Goal: Check status: Check status

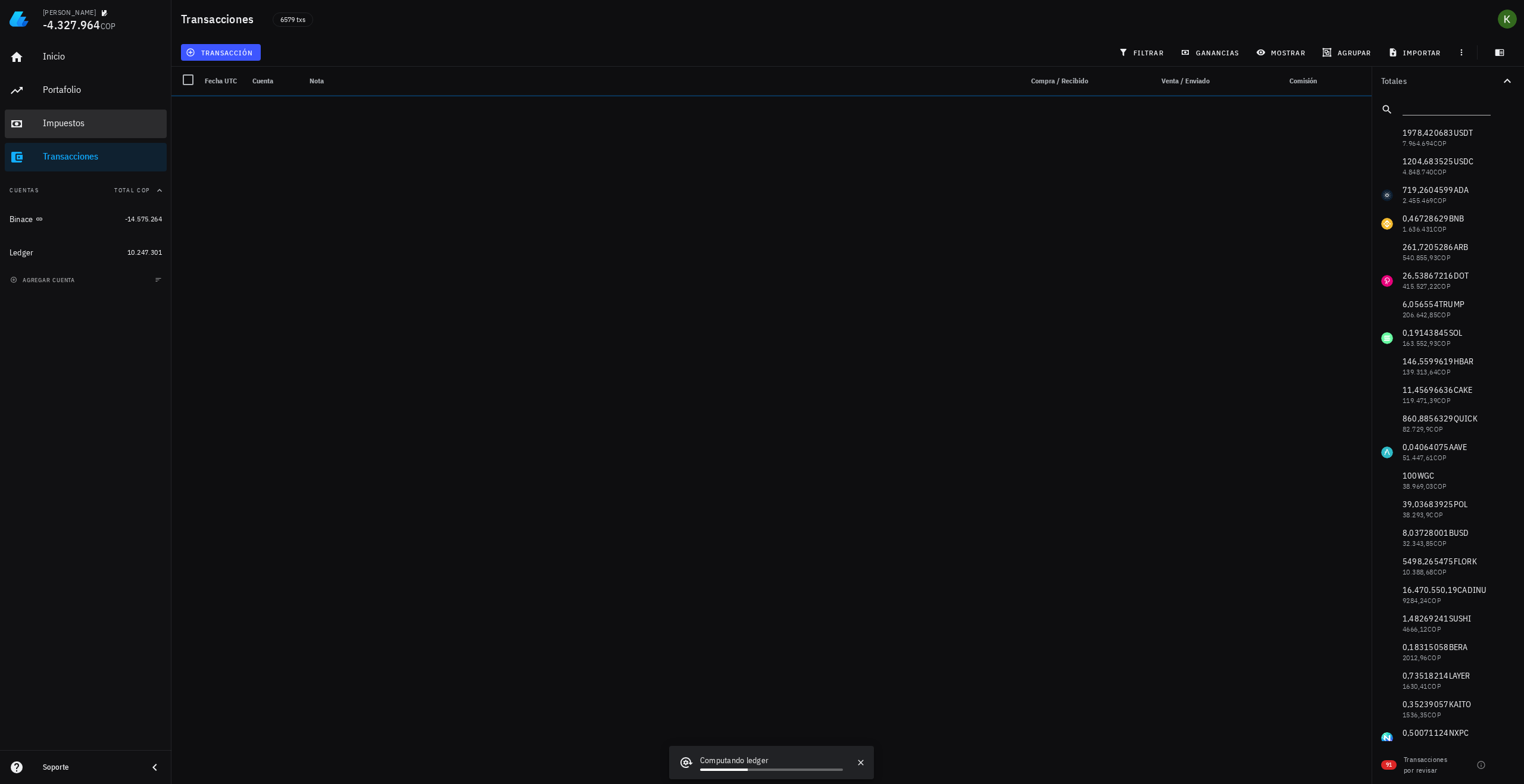
click at [83, 117] on div "Impuestos" at bounding box center [103, 123] width 119 height 27
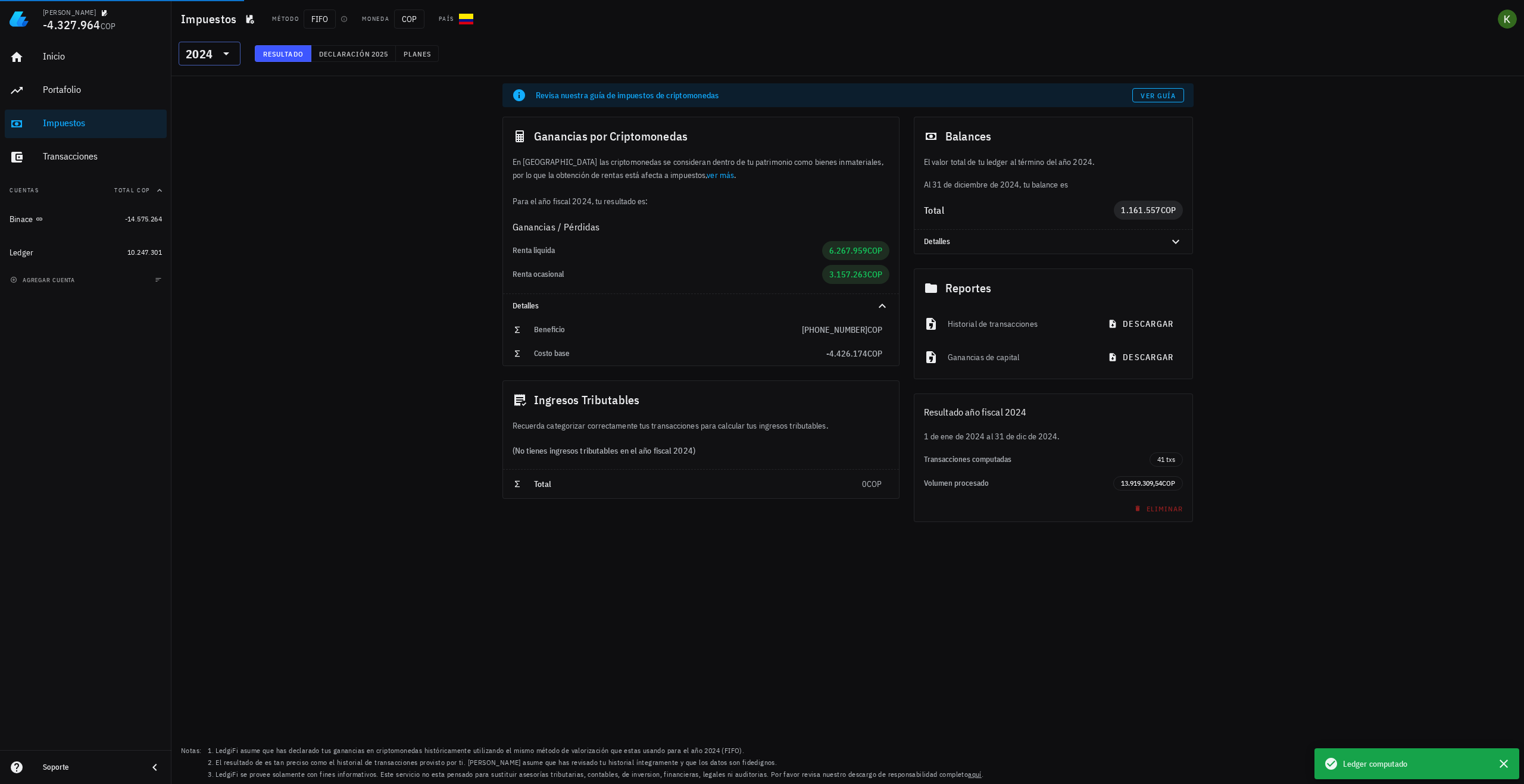
click at [221, 56] on icon at bounding box center [226, 53] width 15 height 15
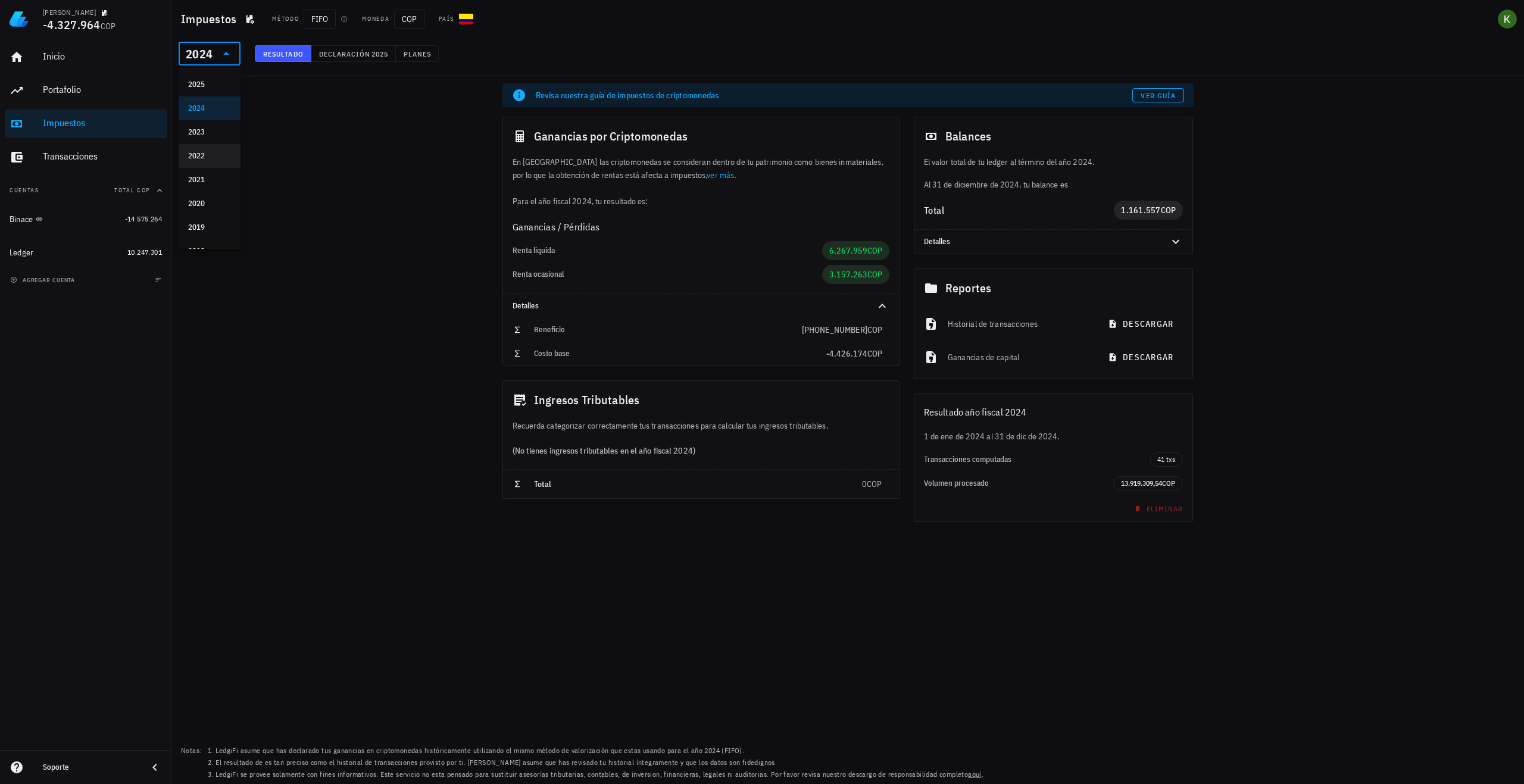
click at [207, 159] on div "2022" at bounding box center [209, 156] width 43 height 10
click at [340, 61] on button "Declaración 2023" at bounding box center [353, 53] width 84 height 16
